Goal: Task Accomplishment & Management: Use online tool/utility

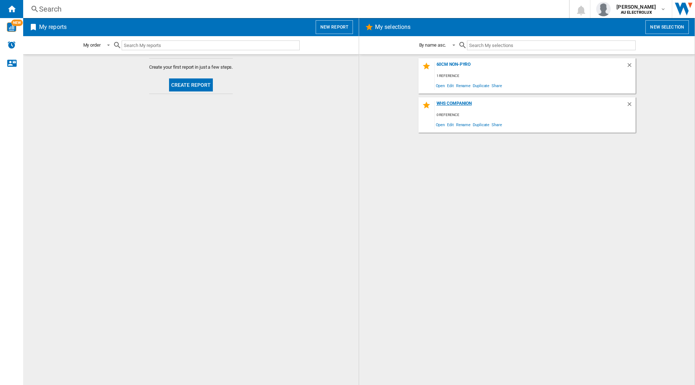
click at [442, 102] on div "WHS companion" at bounding box center [530, 106] width 191 height 10
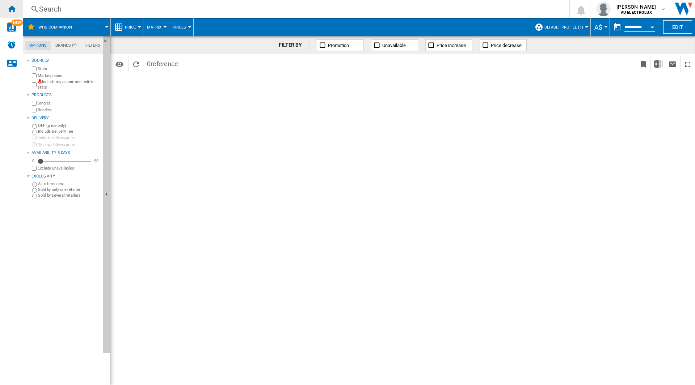
drag, startPoint x: 10, startPoint y: 7, endPoint x: 23, endPoint y: 14, distance: 14.6
click at [10, 7] on ng-md-icon "Home" at bounding box center [11, 8] width 9 height 9
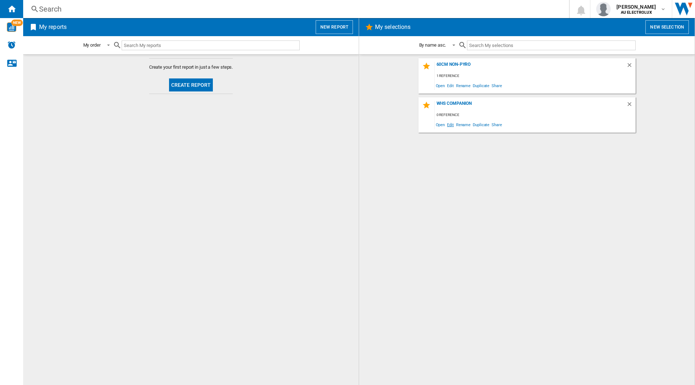
click at [448, 123] on span "Edit" at bounding box center [450, 125] width 9 height 10
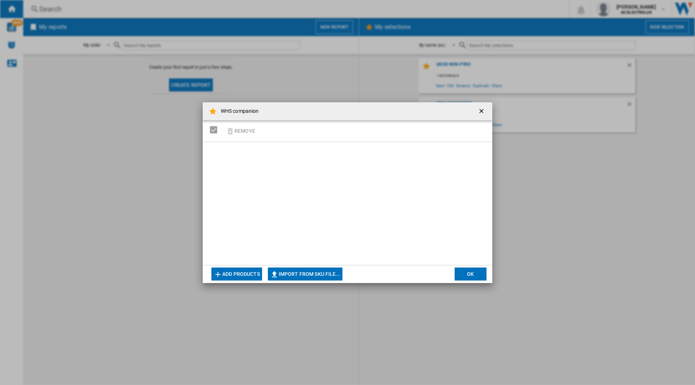
click at [229, 275] on button "Add products" at bounding box center [236, 274] width 51 height 13
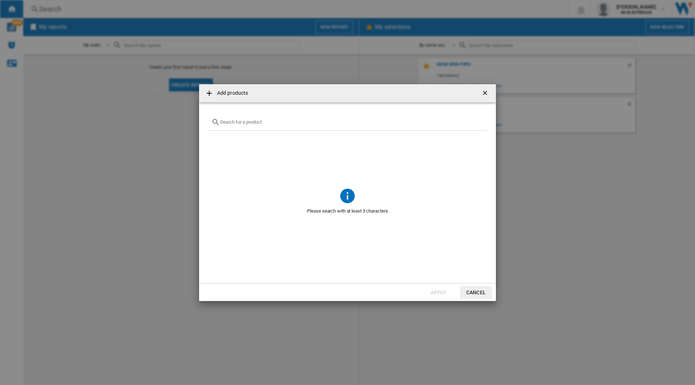
click at [240, 124] on input "text" at bounding box center [351, 121] width 263 height 5
click at [235, 121] on input "text" at bounding box center [351, 121] width 263 height 5
type input "w"
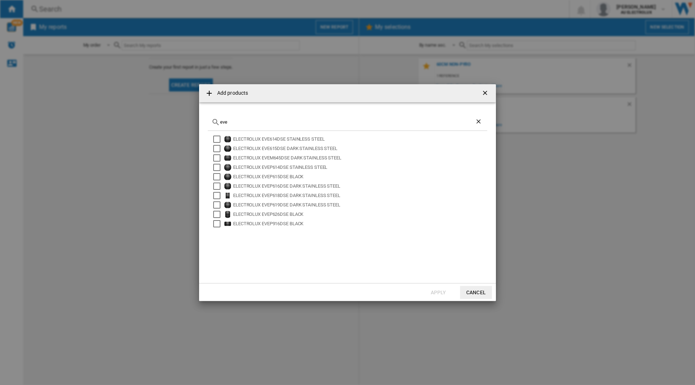
type input "eve"
click at [486, 91] on ng-md-icon "getI18NText('BUTTONS.CLOSE_DIALOG')" at bounding box center [485, 93] width 9 height 9
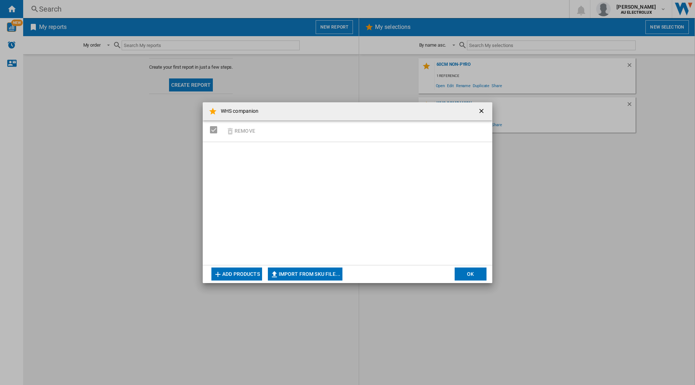
click at [482, 113] on ng-md-icon "getI18NText('BUTTONS.CLOSE_DIALOG')" at bounding box center [482, 111] width 9 height 9
